Goal: Navigation & Orientation: Understand site structure

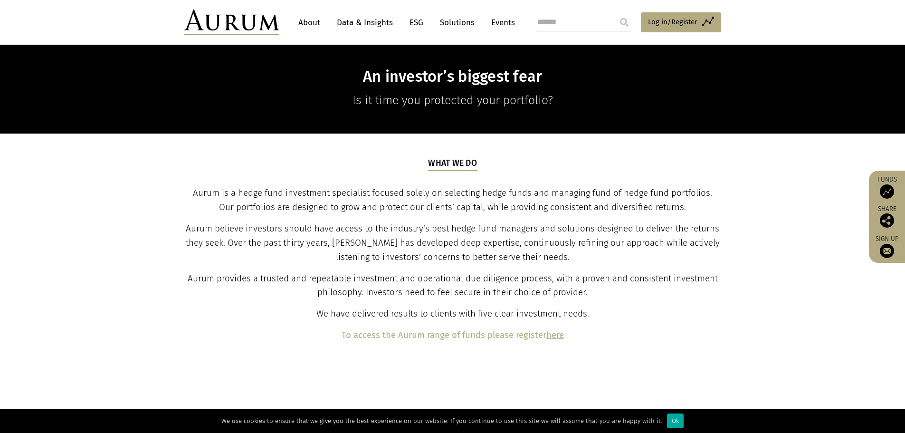
scroll to position [238, 0]
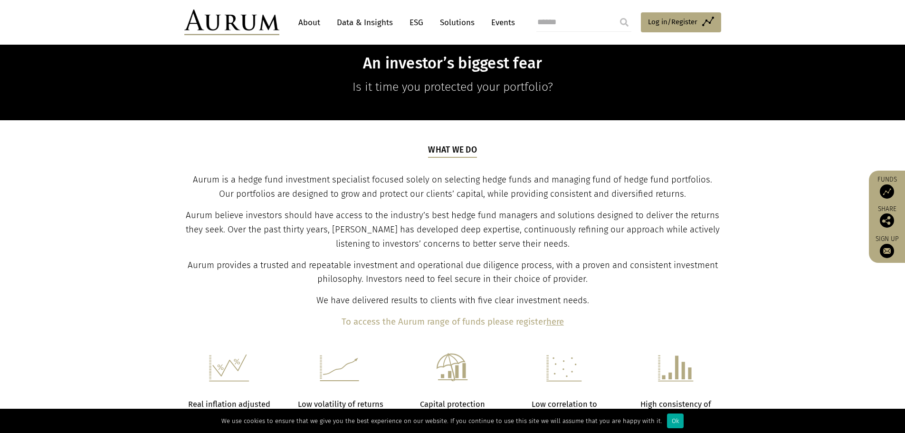
click at [309, 24] on link "About" at bounding box center [309, 23] width 31 height 18
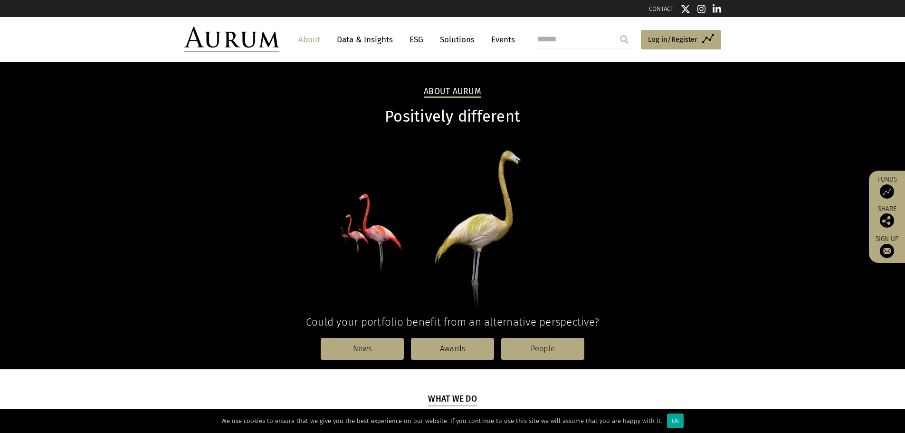
click at [306, 38] on link "About" at bounding box center [309, 40] width 31 height 18
click at [413, 39] on link "ESG" at bounding box center [416, 40] width 23 height 18
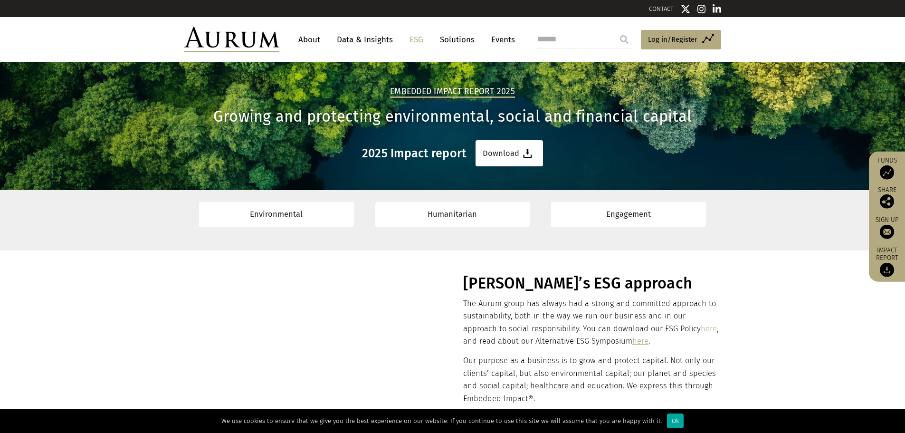
click at [310, 44] on link "About" at bounding box center [309, 40] width 31 height 18
